Goal: Answer question/provide support: Share knowledge or assist other users

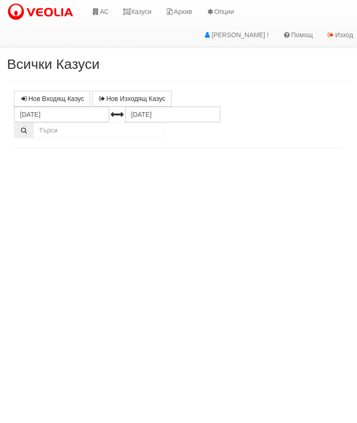
select select "10"
select select "1"
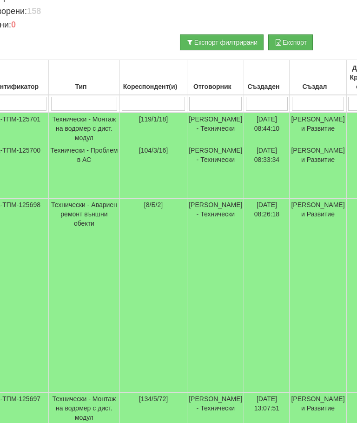
scroll to position [183, 0]
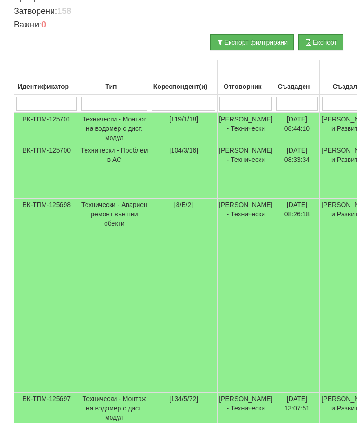
click at [96, 173] on td "Технически - Проблем в АС" at bounding box center [114, 171] width 71 height 54
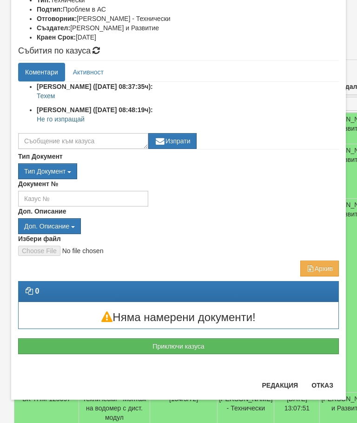
scroll to position [153, 0]
click at [324, 390] on button "Отказ" at bounding box center [322, 385] width 33 height 15
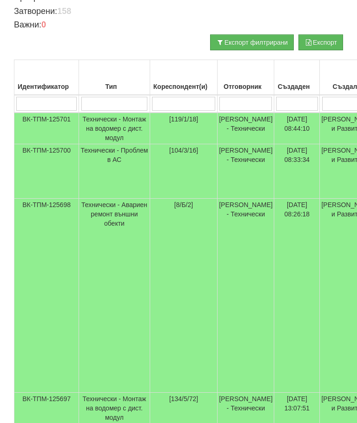
scroll to position [0, 0]
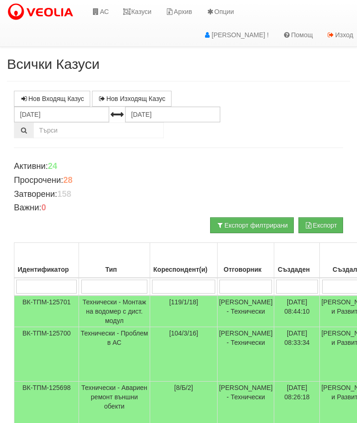
click at [137, 9] on link "Казуси" at bounding box center [137, 11] width 43 height 23
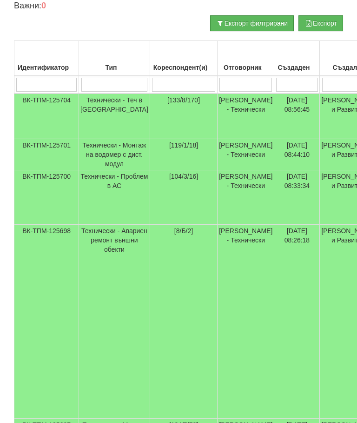
scroll to position [199, 0]
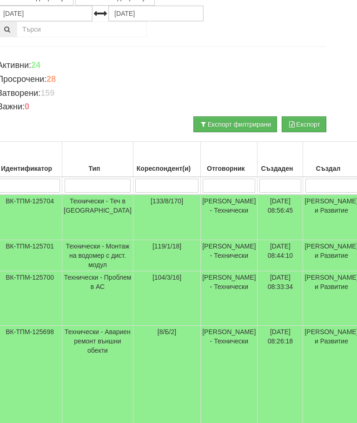
click at [203, 181] on input "search" at bounding box center [229, 186] width 53 height 14
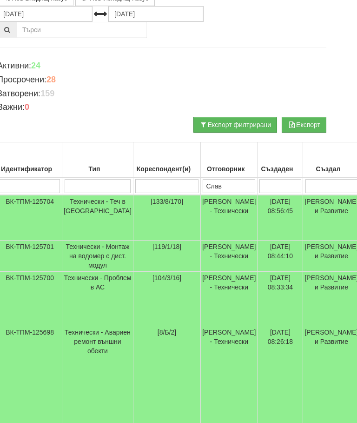
type input "Слави"
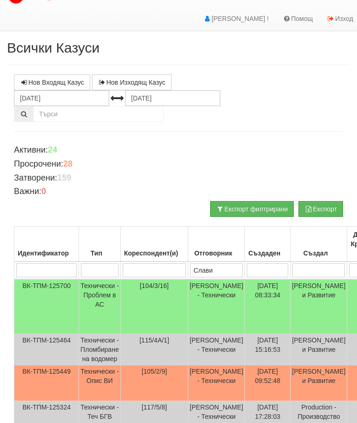
scroll to position [0, 0]
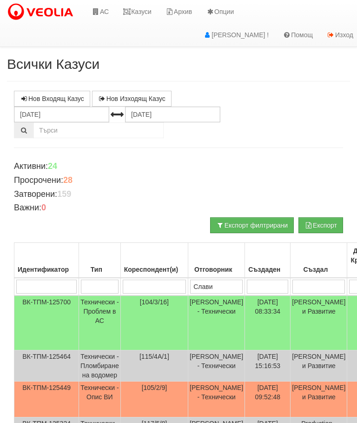
type input "Слави"
click at [34, 111] on input "[DATE]" at bounding box center [61, 114] width 95 height 16
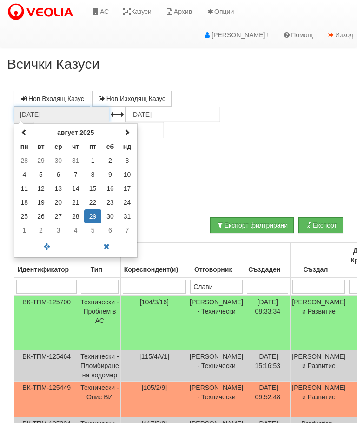
click at [27, 125] on div "август 2025 пн вт ср чт пт сб нд 28 29 30 31 1 2 3 4 5 6 7 8 9 10 11 12 13 14 1…" at bounding box center [76, 190] width 124 height 134
click at [27, 130] on span at bounding box center [24, 132] width 7 height 7
click at [44, 159] on td "1" at bounding box center [41, 160] width 17 height 14
type input "01.07.2025"
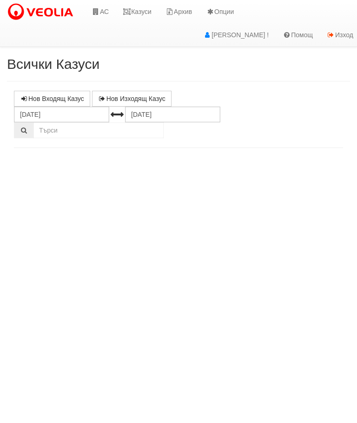
select select "10"
select select "1"
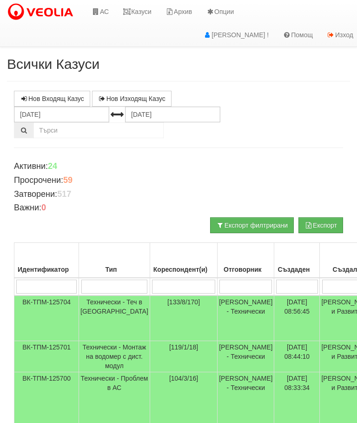
click at [219, 285] on input "search" at bounding box center [245, 286] width 53 height 14
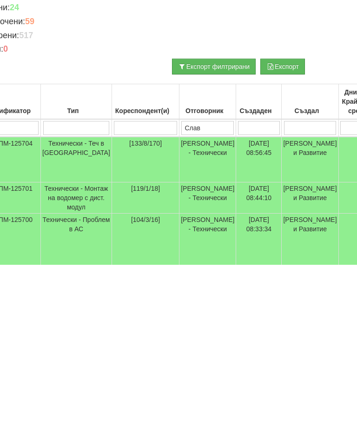
type input "Слави"
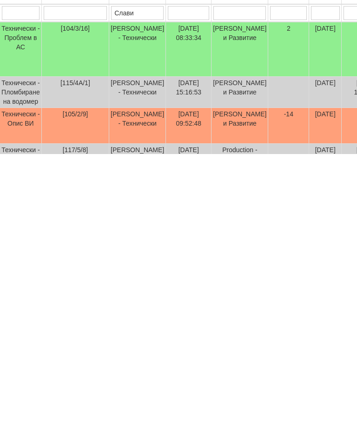
scroll to position [0, 79]
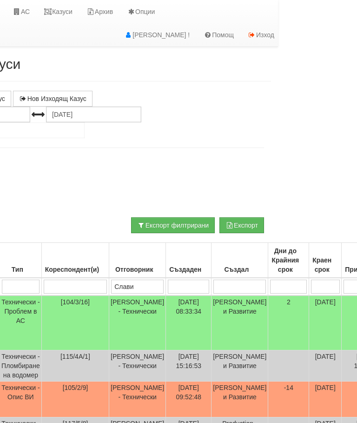
type input "Слави"
click at [61, 13] on link "Казуси" at bounding box center [58, 11] width 43 height 23
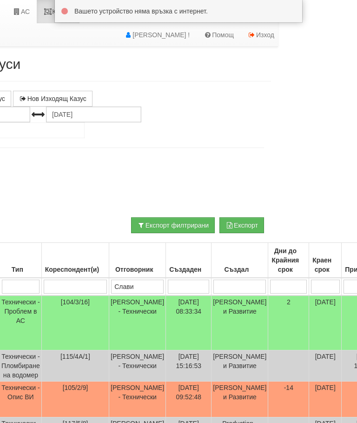
click at [61, 11] on div at bounding box center [178, 11] width 234 height 9
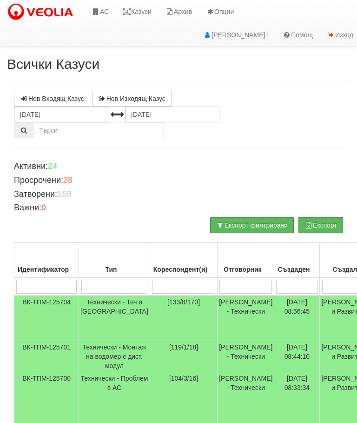
click at [134, 7] on link "Казуси" at bounding box center [137, 11] width 43 height 23
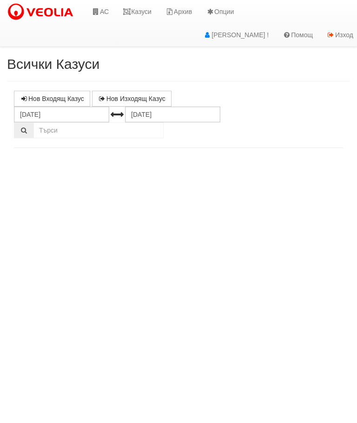
select select "10"
select select "1"
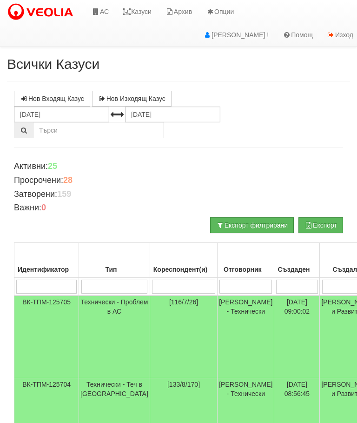
click at [143, 7] on link "Казуси" at bounding box center [137, 11] width 43 height 23
click at [138, 16] on link "Казуси" at bounding box center [137, 11] width 43 height 23
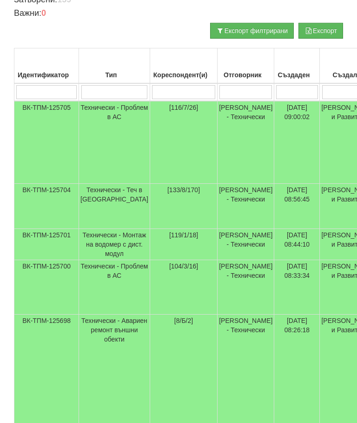
scroll to position [194, 0]
click at [152, 89] on input "search" at bounding box center [183, 92] width 63 height 14
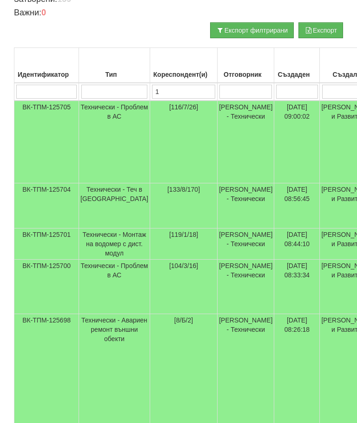
type input "11"
type input "116"
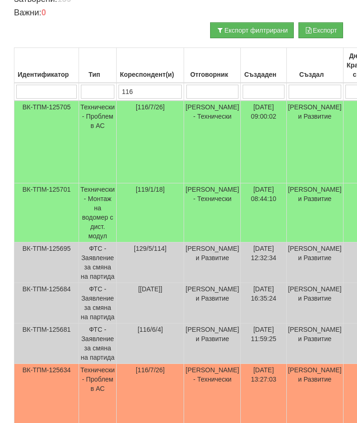
type input "116"
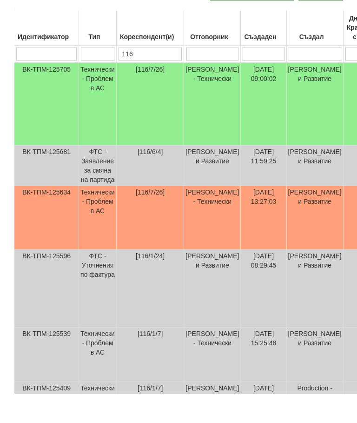
scroll to position [203, 0]
type input "1"
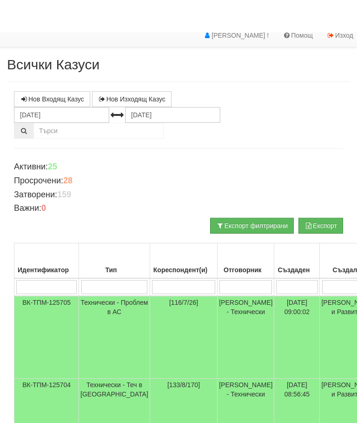
scroll to position [0, 0]
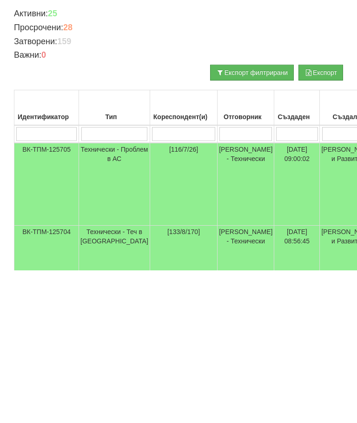
click at [101, 295] on td "Технически - Проблем в АС" at bounding box center [114, 336] width 71 height 83
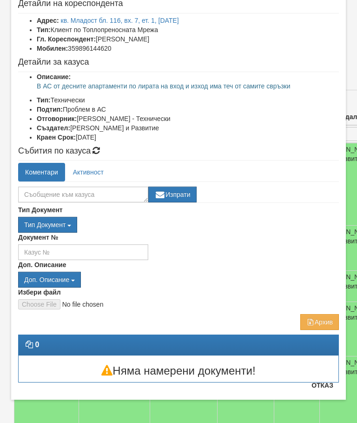
scroll to position [53, 0]
click at [327, 387] on button "Отказ" at bounding box center [322, 385] width 33 height 15
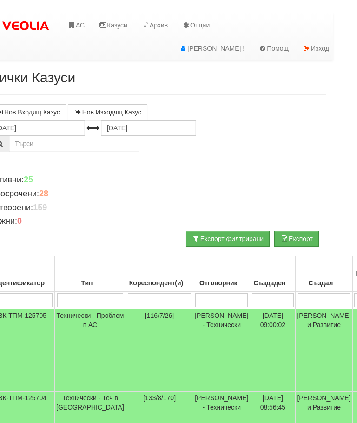
scroll to position [0, 0]
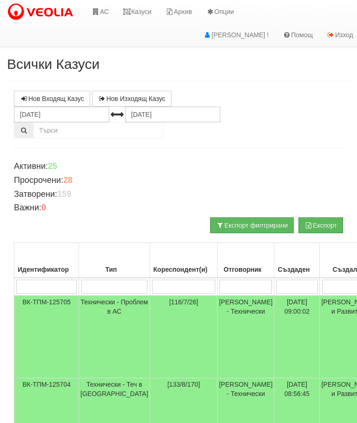
click at [94, 312] on td "Технически - Проблем в АС" at bounding box center [114, 336] width 71 height 83
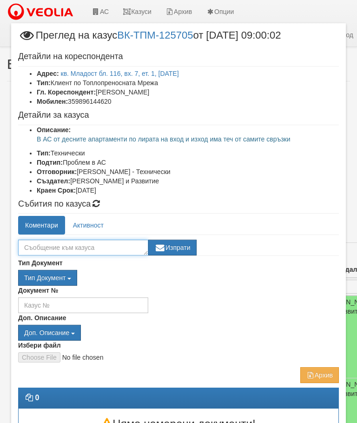
click at [36, 246] on textarea at bounding box center [83, 247] width 130 height 16
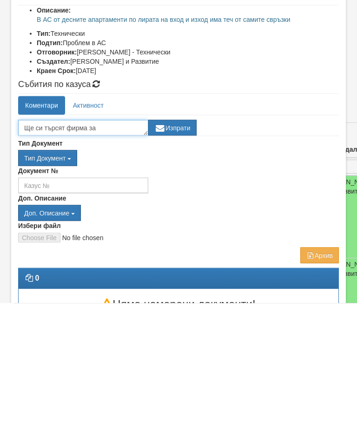
click at [23, 239] on textarea "Ще си търсят фирма за" at bounding box center [83, 247] width 130 height 16
click at [140, 239] on textarea "Вътрешна инсталация,Ще си търсят фирма за" at bounding box center [83, 247] width 130 height 16
click at [62, 239] on textarea "Вътрешна инсталация,Ще си търсят фирма за" at bounding box center [83, 247] width 130 height 16
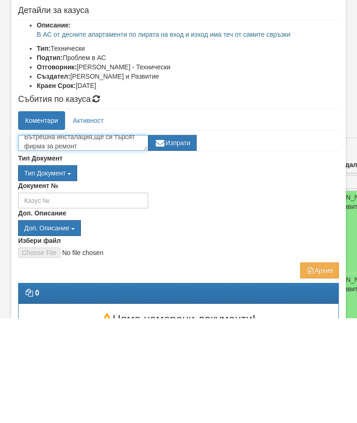
type textarea "Вътрешна инсталация,Ще си търсят фирма за ремонт"
click at [174, 239] on button "Изпрати" at bounding box center [172, 247] width 48 height 16
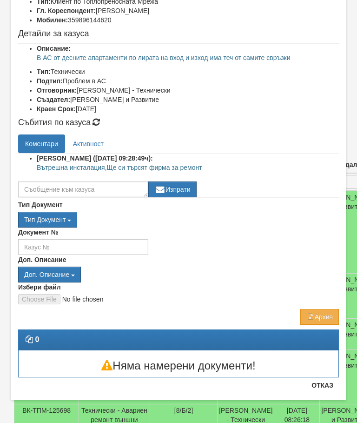
scroll to position [81, 0]
click at [327, 350] on div "Няма намерени документи!" at bounding box center [179, 363] width 334 height 26
click at [325, 383] on button "Отказ" at bounding box center [322, 385] width 33 height 15
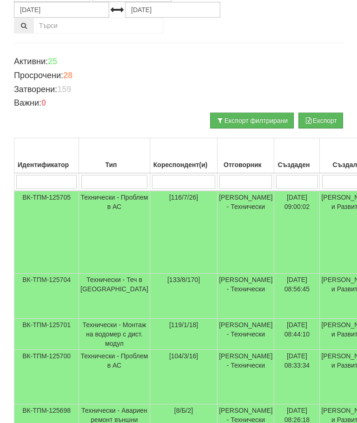
scroll to position [0, 0]
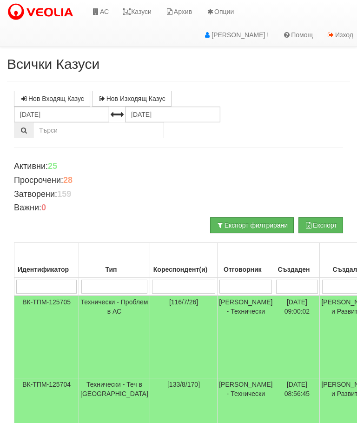
click at [140, 13] on link "Казуси" at bounding box center [137, 11] width 43 height 23
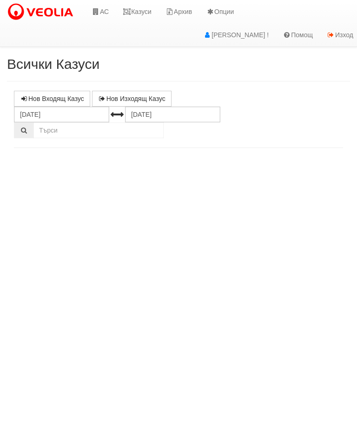
select select "10"
select select "1"
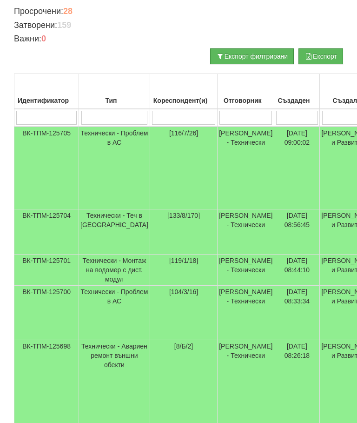
scroll to position [169, 0]
click at [104, 305] on td "Технически - Проблем в АС" at bounding box center [114, 312] width 71 height 54
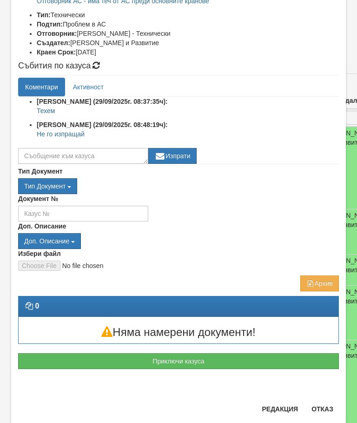
scroll to position [127, 0]
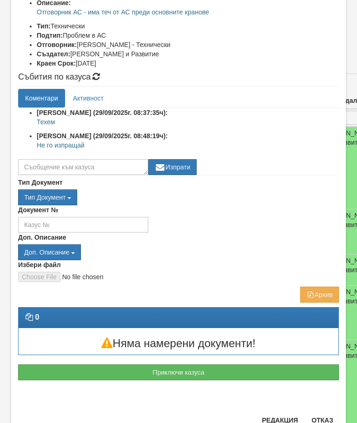
click at [330, 406] on div "Детайли на кореспондента Адрес: кв. Младост бл. 104, вх. 3, ет. 8, ап. 16 Тип: …" at bounding box center [178, 165] width 321 height 490
click at [323, 418] on button "Отказ" at bounding box center [322, 419] width 33 height 15
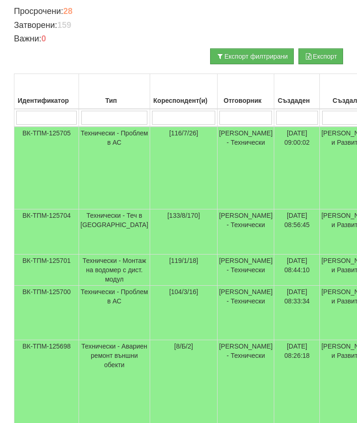
click at [107, 297] on td "Технически - Проблем в АС" at bounding box center [114, 312] width 71 height 54
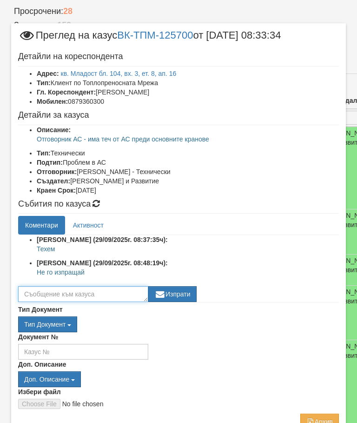
click at [33, 294] on textarea at bounding box center [83, 294] width 130 height 16
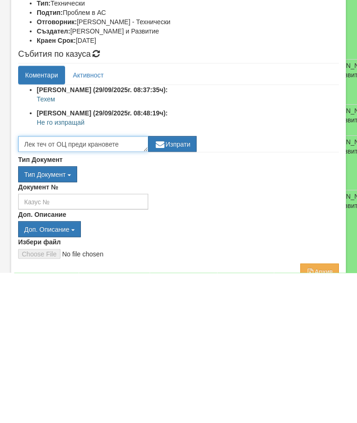
type textarea "Лек теч от ОЦ преди крановете"
click at [181, 286] on button "Изпрати" at bounding box center [172, 294] width 48 height 16
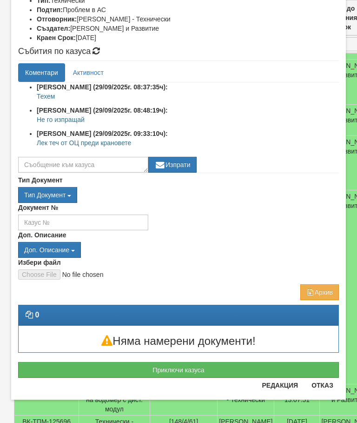
scroll to position [153, 0]
click at [325, 385] on button "Отказ" at bounding box center [322, 385] width 33 height 15
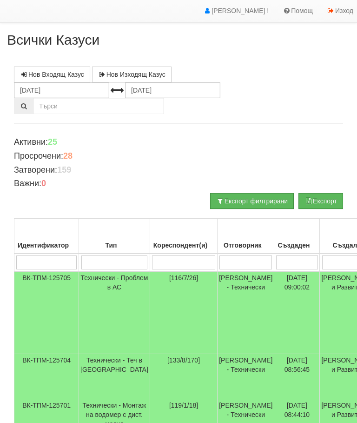
scroll to position [0, 0]
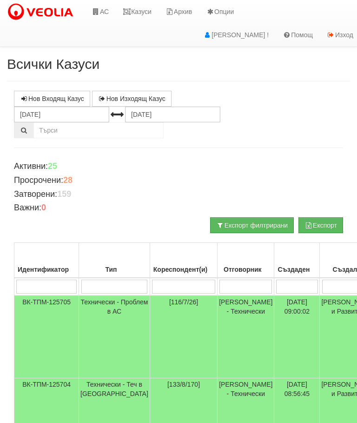
click at [143, 10] on link "Казуси" at bounding box center [137, 11] width 43 height 23
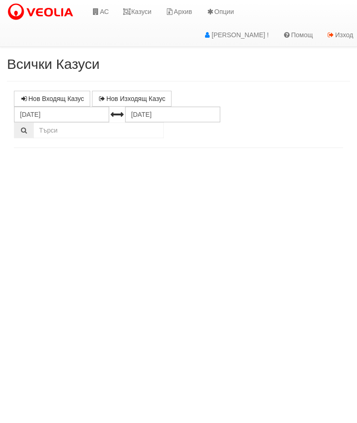
select select "10"
select select "1"
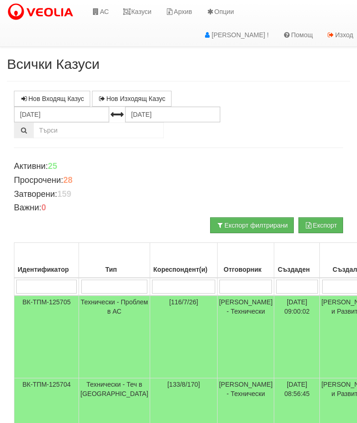
click at [134, 17] on link "Казуси" at bounding box center [137, 11] width 43 height 23
click at [135, 15] on link "Казуси" at bounding box center [137, 11] width 43 height 23
click at [147, 7] on link "Казуси" at bounding box center [137, 11] width 43 height 23
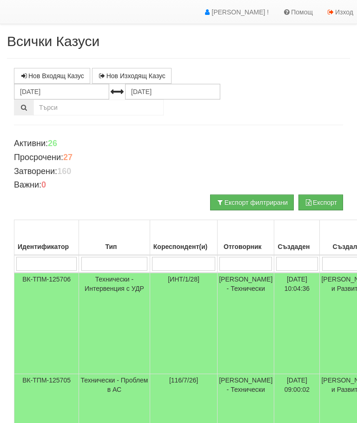
scroll to position [22, 0]
